Goal: Answer question/provide support

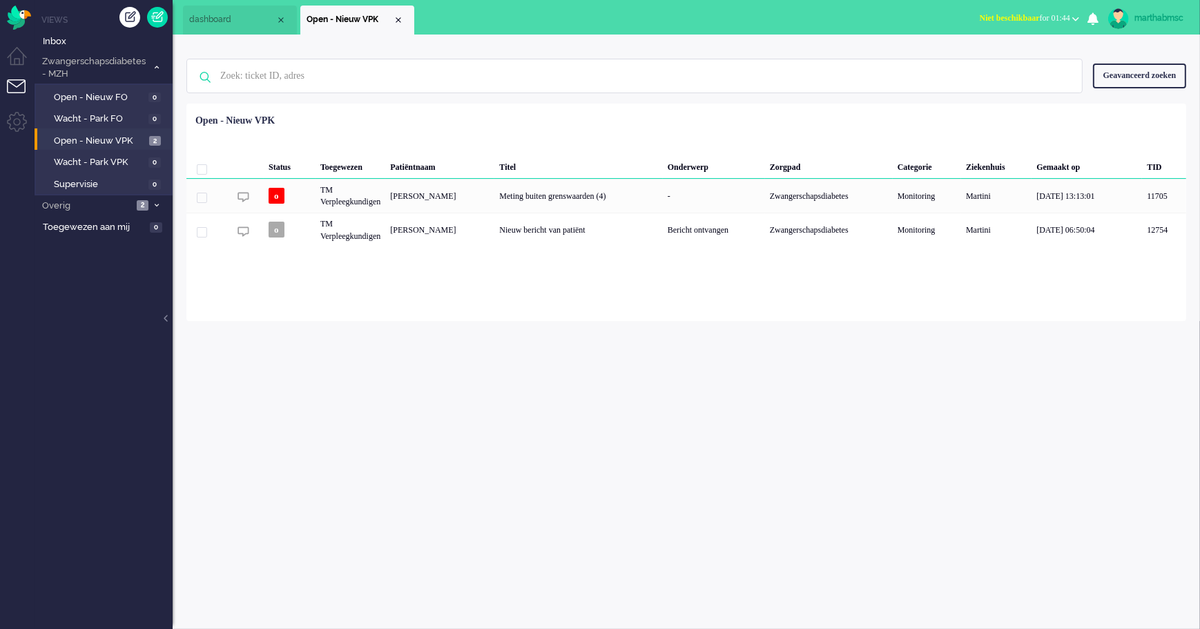
click at [98, 140] on span "Open - Nieuw VPK" at bounding box center [100, 141] width 92 height 13
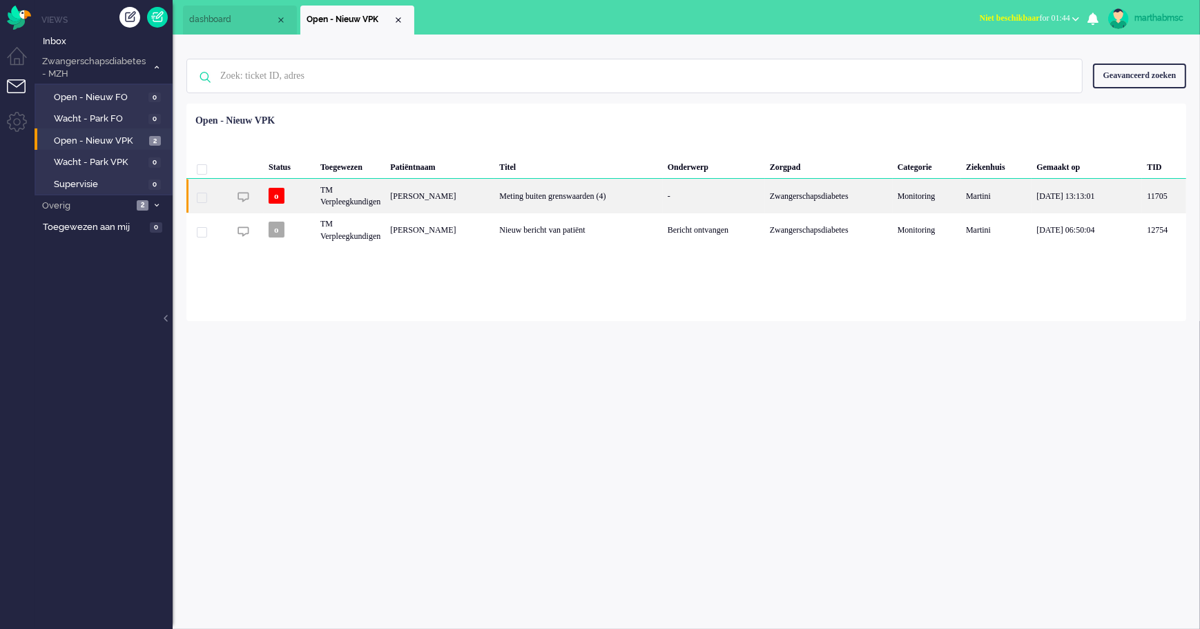
click at [372, 200] on div "TM Verpleegkundigen" at bounding box center [351, 196] width 70 height 34
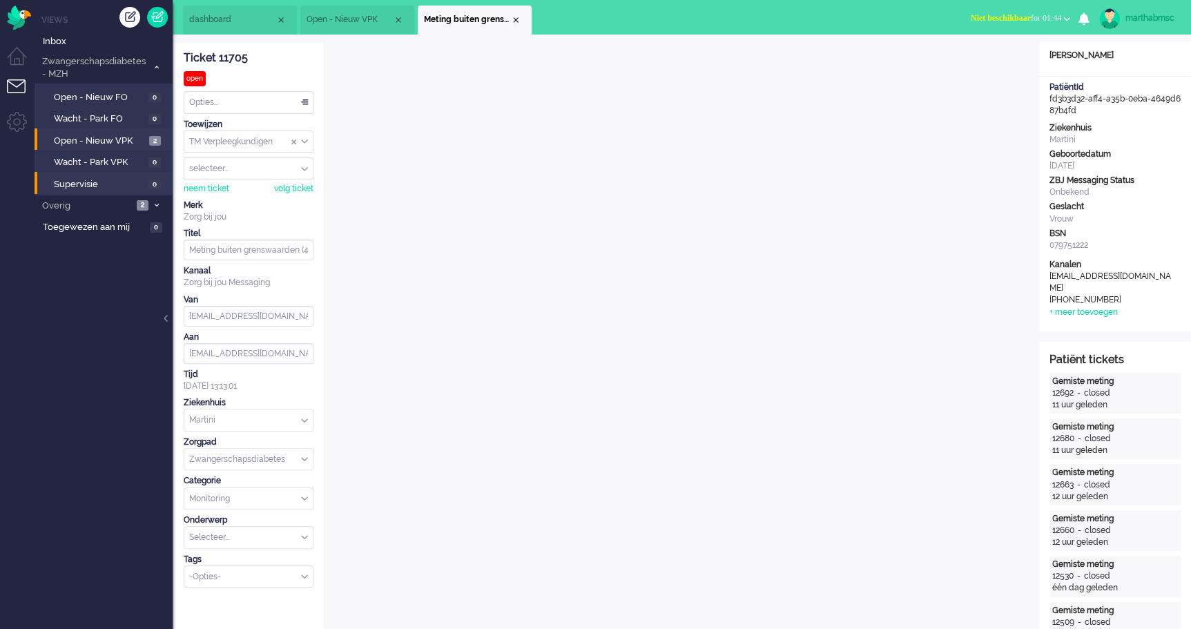
scroll to position [34, 0]
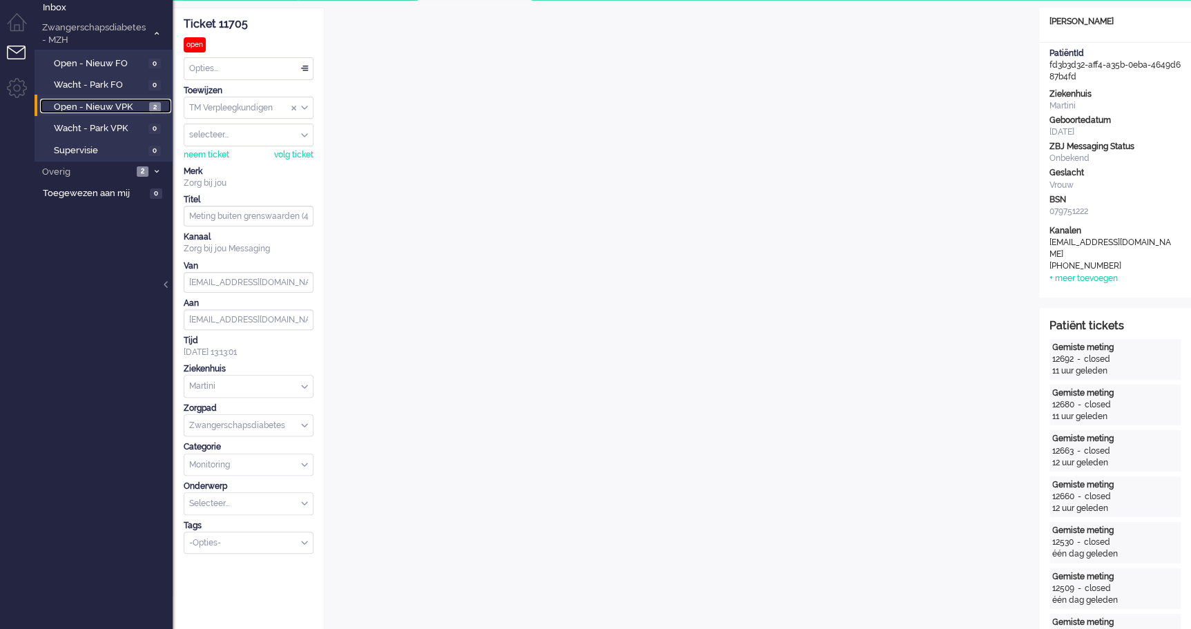
click at [83, 105] on span "Open - Nieuw VPK" at bounding box center [100, 107] width 92 height 13
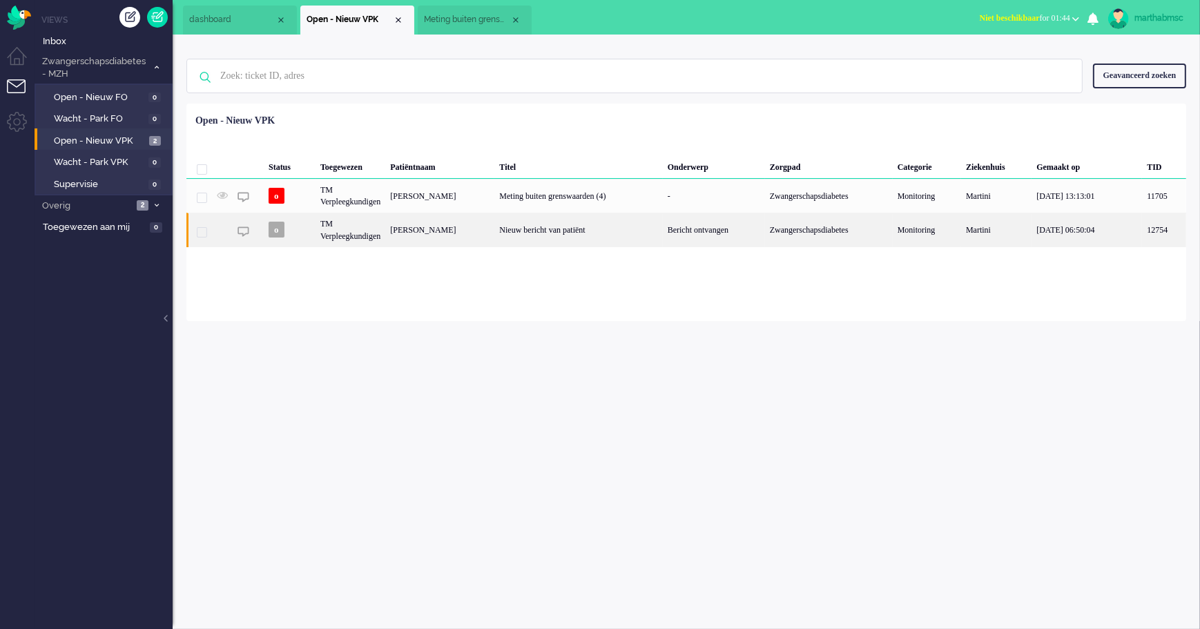
click at [345, 235] on div "TM Verpleegkundigen" at bounding box center [351, 230] width 70 height 34
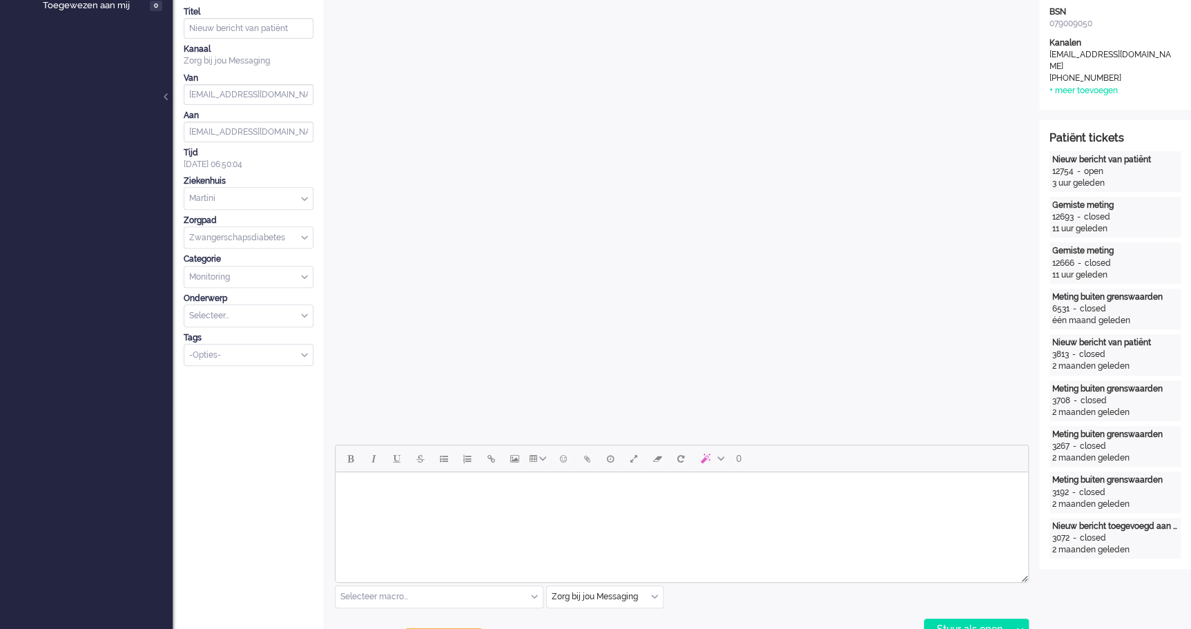
scroll to position [347, 0]
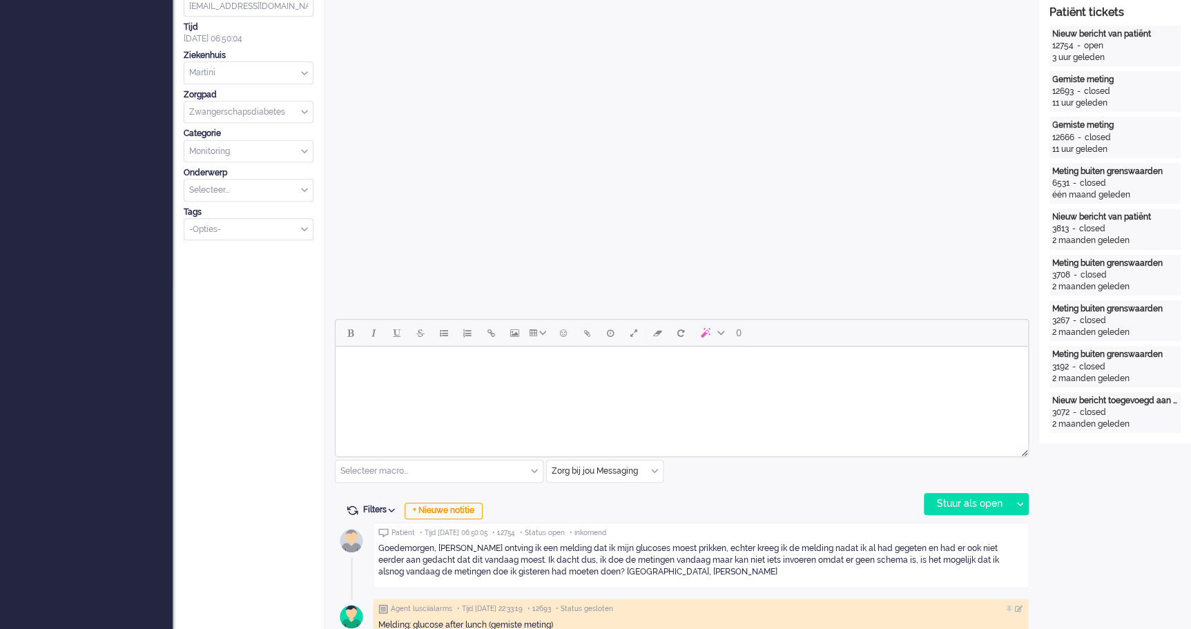
click at [396, 382] on html at bounding box center [682, 364] width 693 height 35
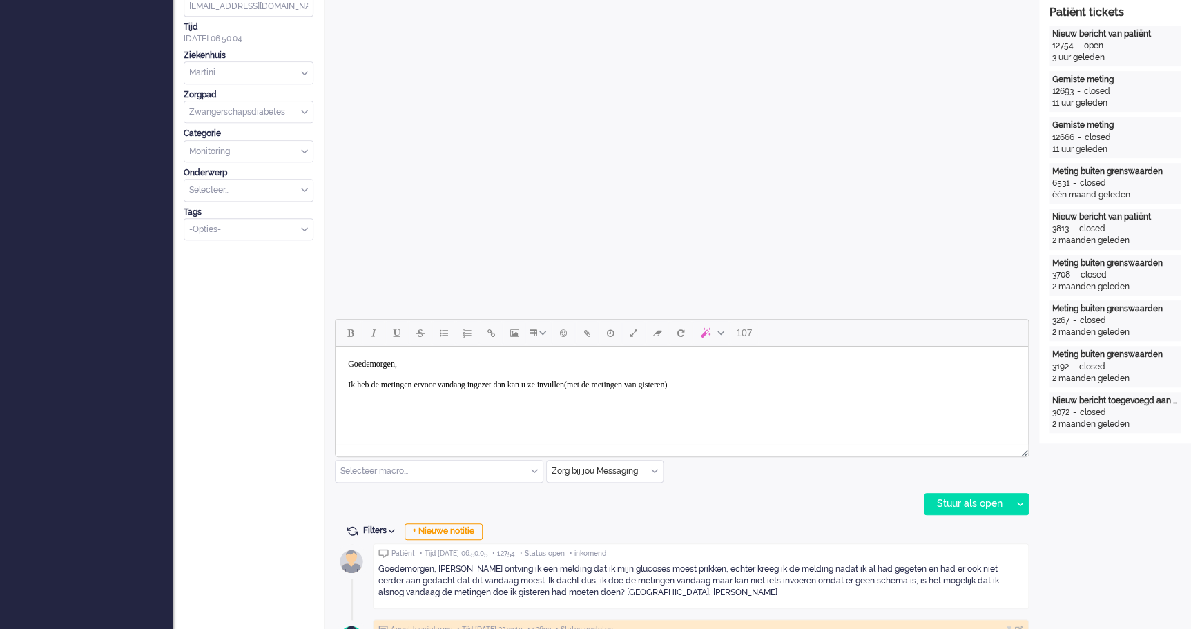
click at [776, 389] on body "Goedemorgen, Ik heb de metingen ervoor vandaag ingezet dan kan u ze invullen(me…" at bounding box center [682, 374] width 682 height 45
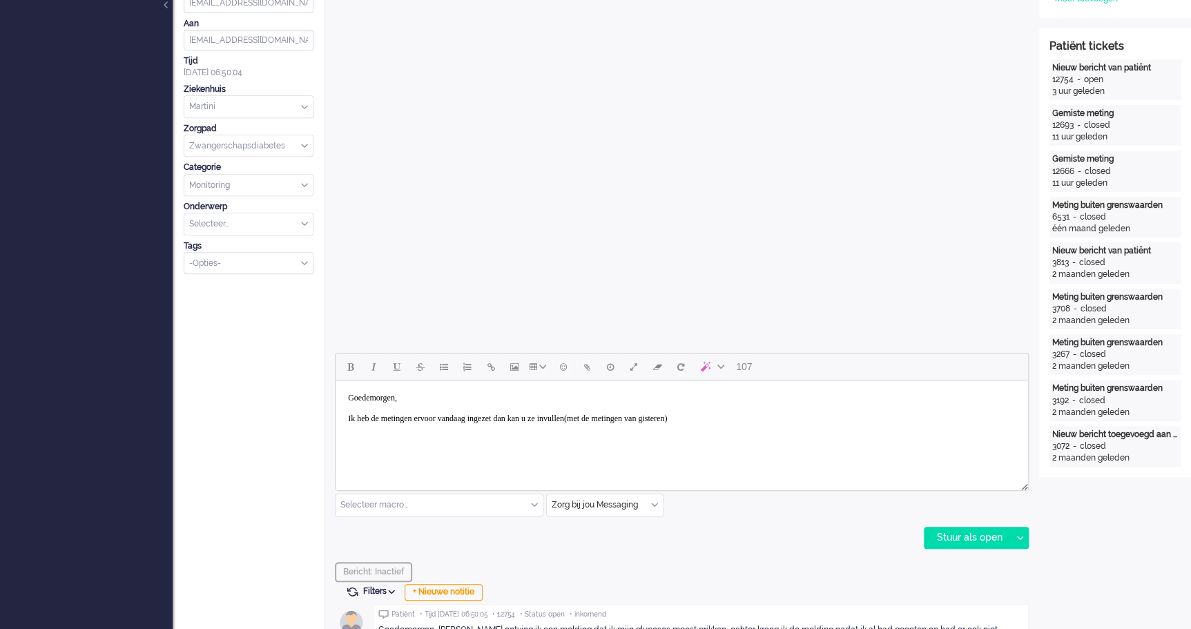
scroll to position [502, 0]
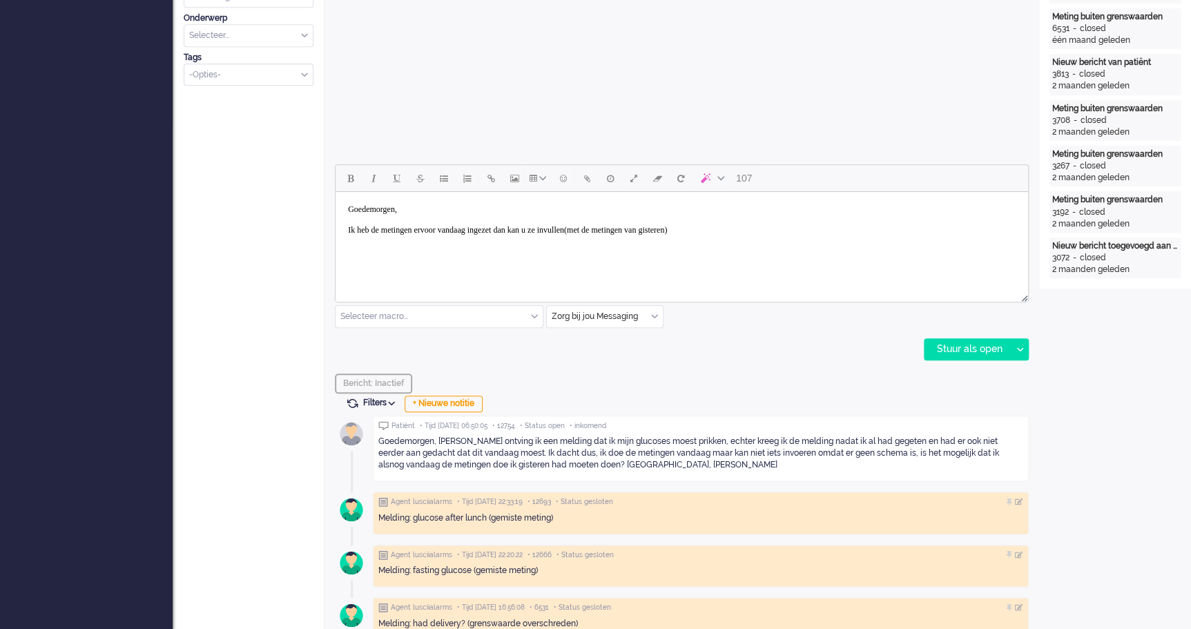
click at [406, 207] on body "Goedemorgen, Ik heb de metingen ervoor vandaag ingezet dan kan u ze invullen(me…" at bounding box center [682, 231] width 682 height 66
click at [535, 229] on body "Goedemorgen [PERSON_NAME], Ik heb de metingen ervoor vandaag ingezet dan kan u …" at bounding box center [682, 231] width 682 height 66
click at [632, 229] on body "Goedemorgen [PERSON_NAME], Ik heb de metingen ervoor vandaag ingezet (dan kan u…" at bounding box center [682, 231] width 682 height 66
click at [771, 236] on body "Goedemorgen [PERSON_NAME], Ik heb de metingen ervoor vandaag ingezet (dan kan u…" at bounding box center [682, 231] width 682 height 66
click at [763, 229] on body "Goedemorgen [PERSON_NAME], Ik heb de metingen ervoor vandaag ingezet (dan kan u…" at bounding box center [682, 231] width 682 height 66
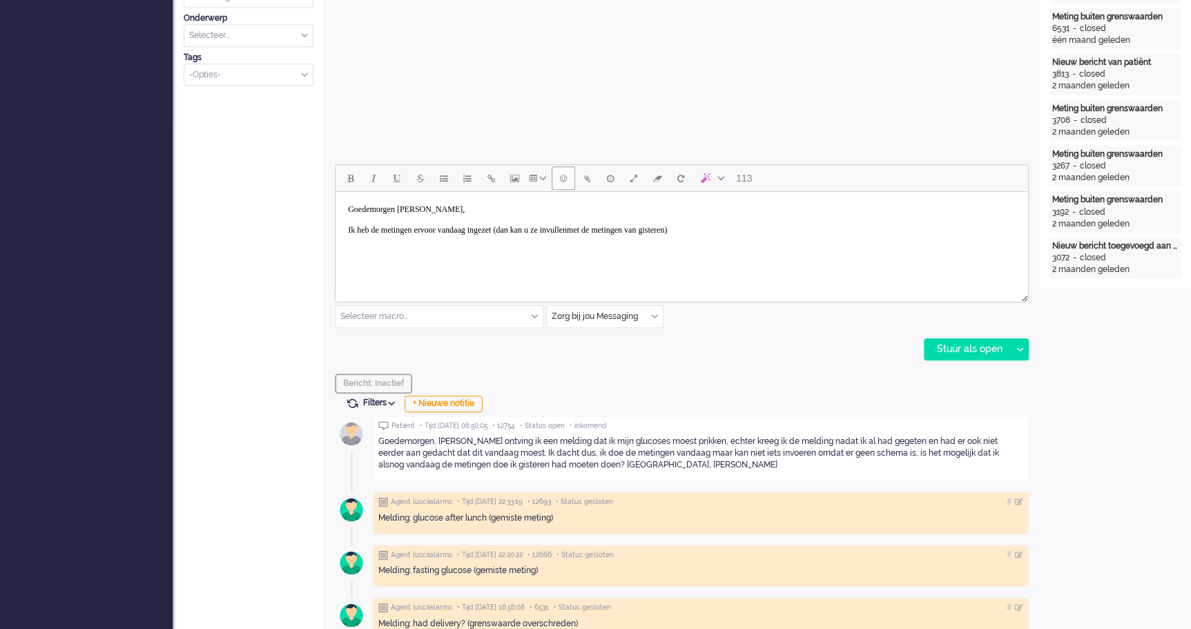
click at [566, 180] on span "Emoticons" at bounding box center [563, 178] width 7 height 11
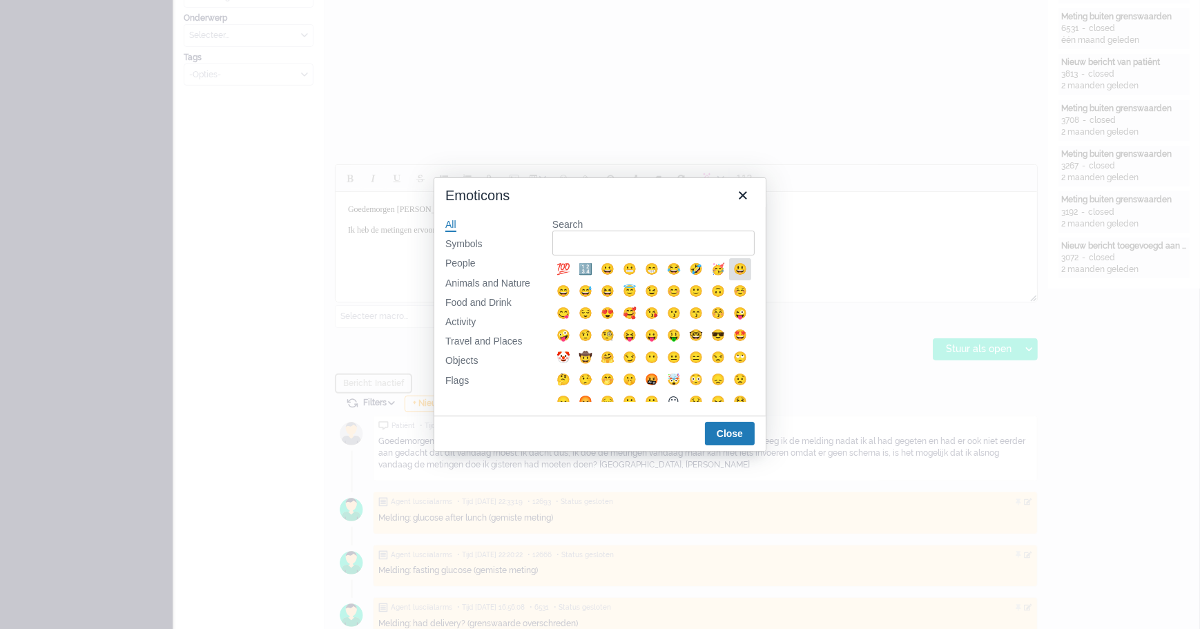
click at [732, 278] on div "😃" at bounding box center [740, 269] width 17 height 17
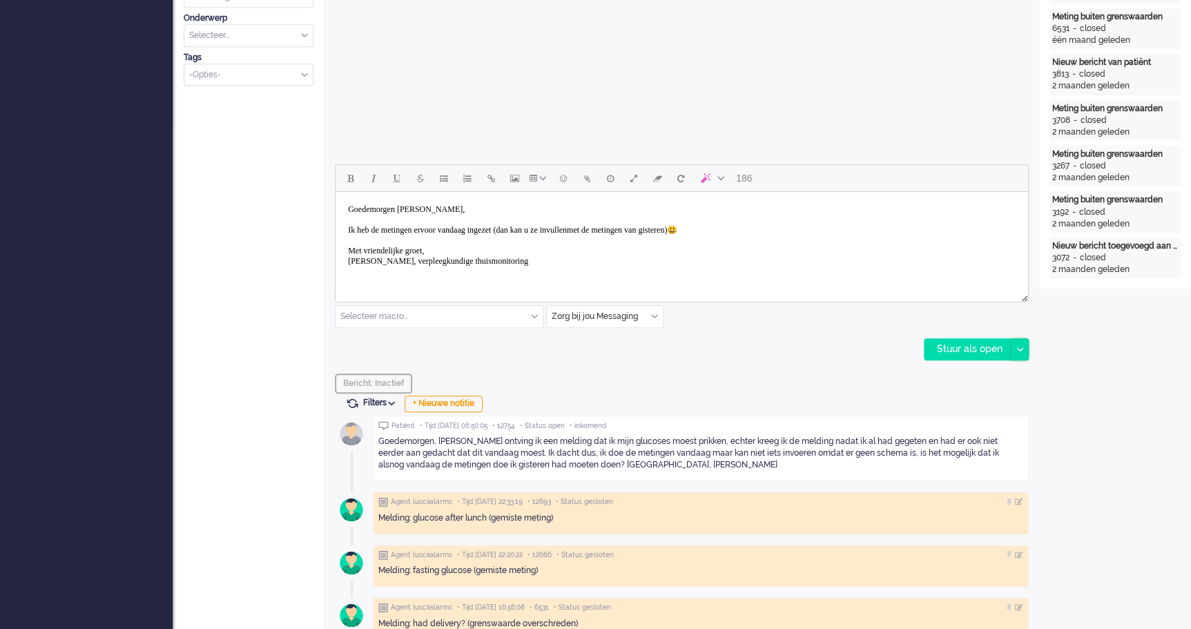
click at [1017, 347] on icon at bounding box center [1020, 349] width 7 height 4
click at [625, 229] on body "Goedemorgen [PERSON_NAME], Ik heb de metingen ervoor vandaag ingezet (dan kan u…" at bounding box center [682, 246] width 682 height 97
click at [1002, 409] on div "Stuur als opgelost" at bounding box center [982, 412] width 114 height 14
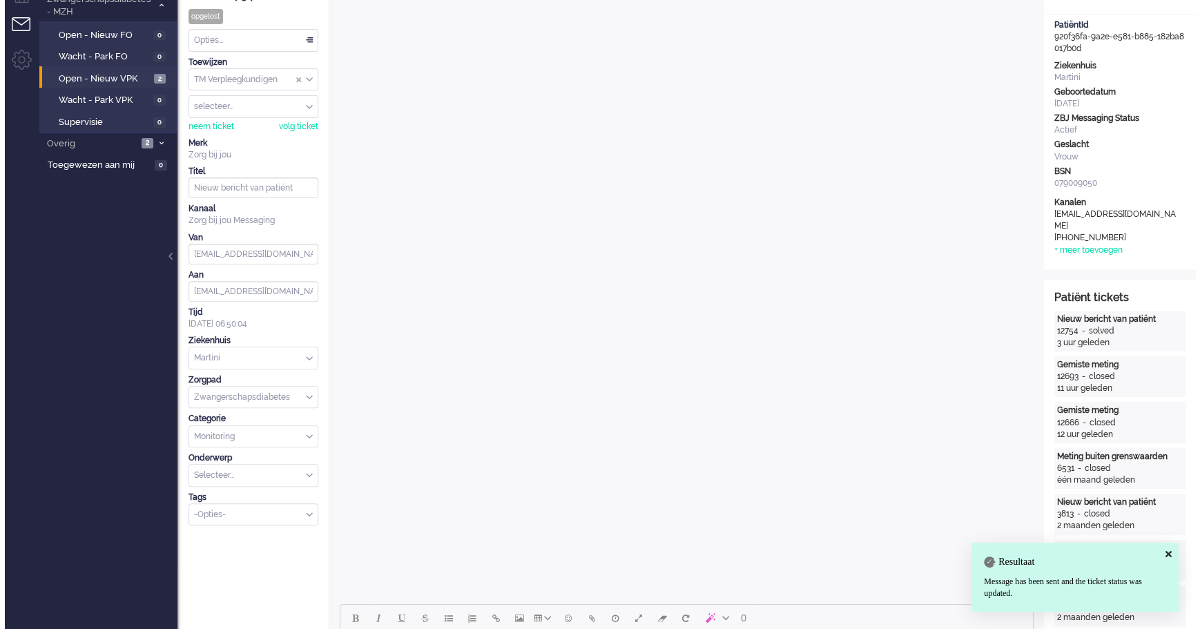
scroll to position [0, 0]
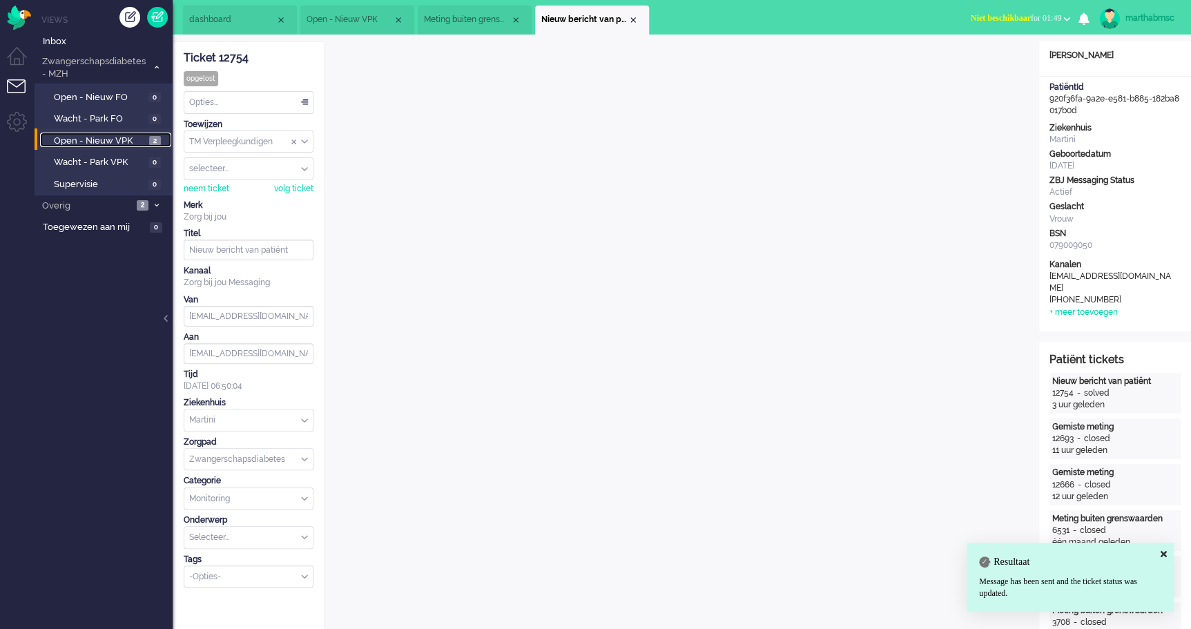
click at [105, 135] on span "Open - Nieuw VPK" at bounding box center [100, 141] width 92 height 13
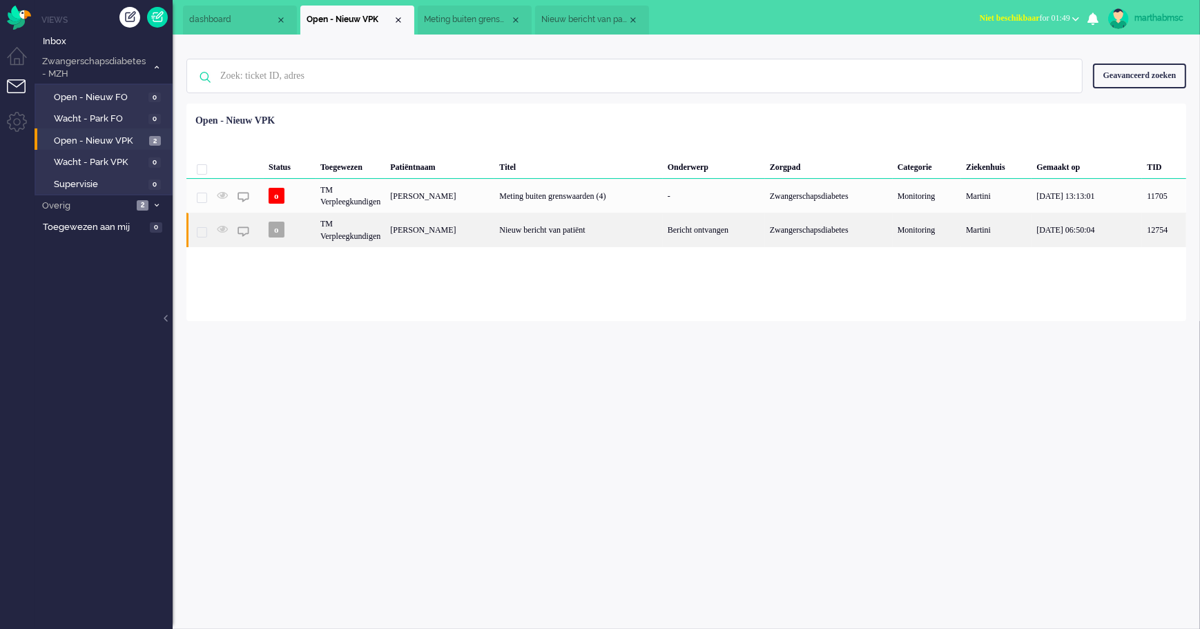
click at [358, 233] on div "TM Verpleegkundigen" at bounding box center [351, 230] width 70 height 34
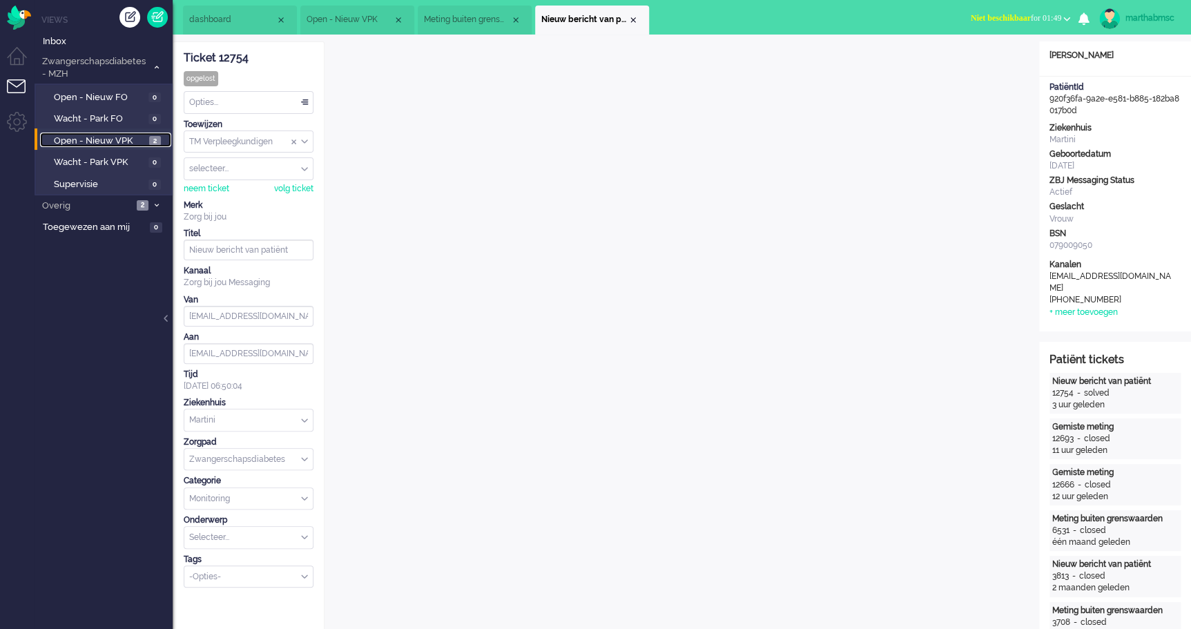
click at [95, 137] on span "Open - Nieuw VPK" at bounding box center [100, 141] width 92 height 13
